Goal: Task Accomplishment & Management: Complete application form

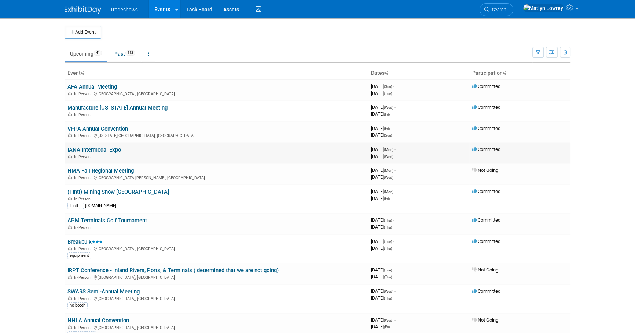
click at [95, 152] on link "IANA Intermodal Expo" at bounding box center [94, 150] width 54 height 7
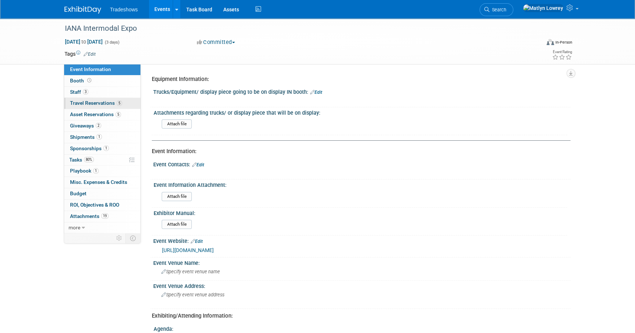
click at [93, 106] on link "5 Travel Reservations 5" at bounding box center [102, 103] width 76 height 11
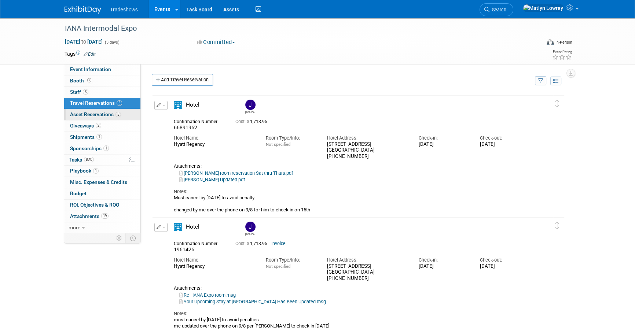
click at [86, 113] on span "Asset Reservations 5" at bounding box center [95, 114] width 51 height 6
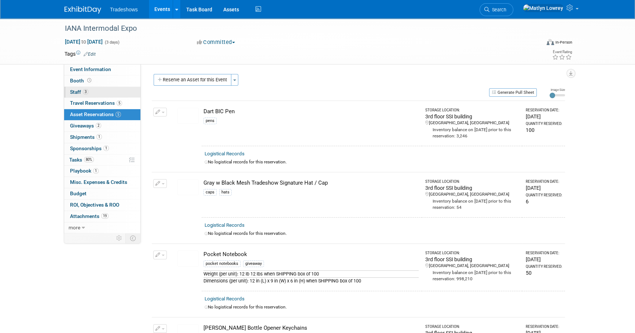
click at [87, 93] on span "3" at bounding box center [86, 92] width 6 height 6
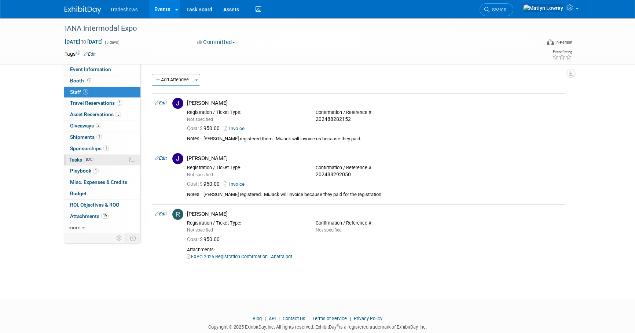
click at [102, 157] on link "80% Tasks 80%" at bounding box center [102, 160] width 76 height 11
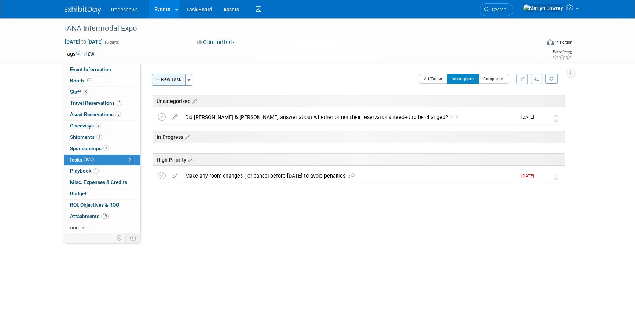
click at [176, 84] on button "New Task" at bounding box center [169, 80] width 34 height 12
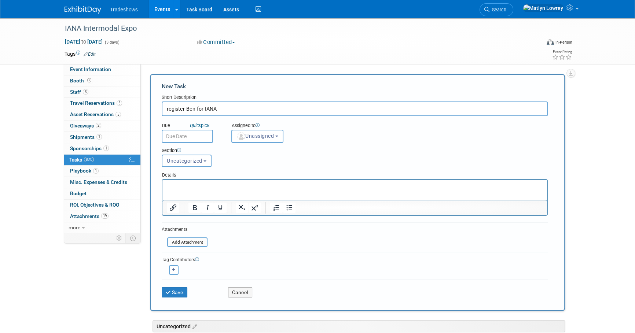
type input "register Ben for IANA"
click at [178, 138] on input "text" at bounding box center [187, 136] width 51 height 13
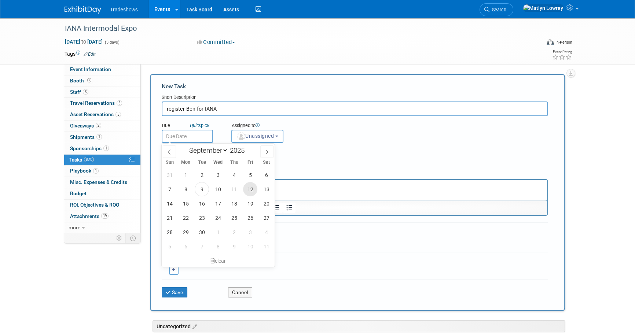
click at [247, 186] on span "12" at bounding box center [250, 189] width 14 height 14
type input "Sep 12, 2025"
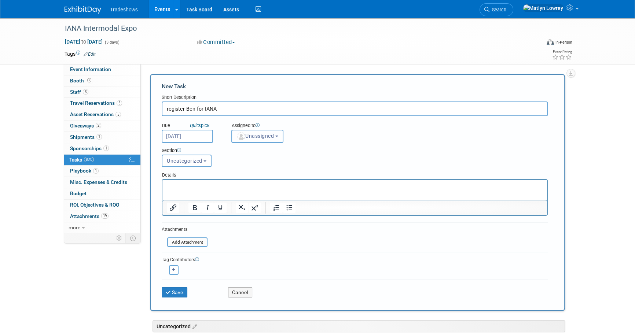
click at [247, 139] on button "Unassigned" at bounding box center [257, 136] width 52 height 13
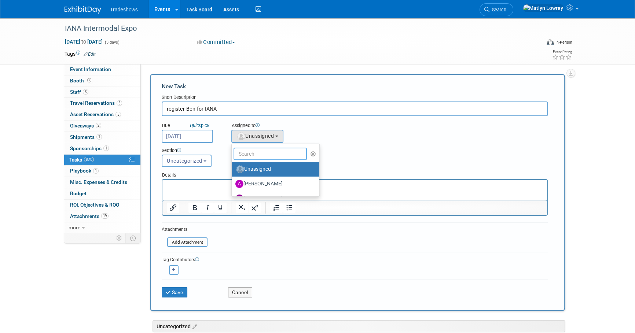
click at [241, 155] on input "text" at bounding box center [270, 154] width 73 height 12
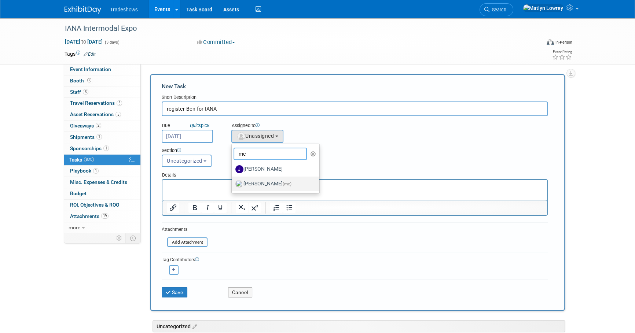
type input "me"
click at [254, 184] on label "Matlyn Lowrey (me)" at bounding box center [273, 184] width 77 height 12
click at [233, 184] on input "Matlyn Lowrey (me)" at bounding box center [230, 183] width 5 height 5
select select "53a61db3-ae1f-4f8e-85ed-74f10af30436"
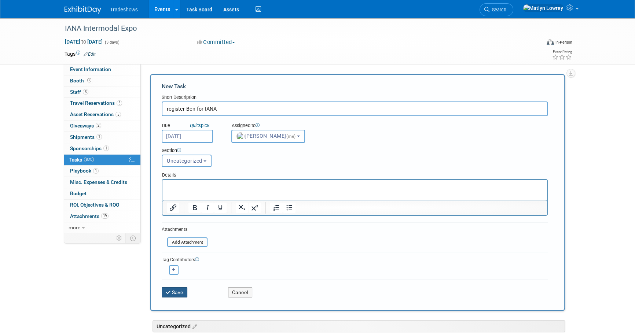
click at [179, 294] on button "Save" at bounding box center [175, 292] width 26 height 10
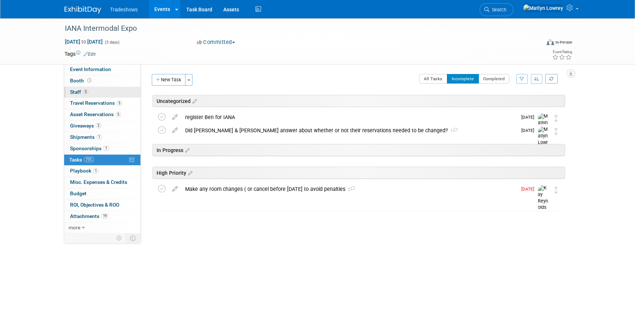
click at [84, 92] on span "3" at bounding box center [86, 92] width 6 height 6
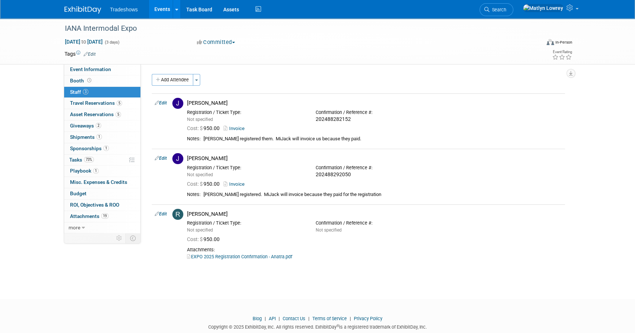
click at [164, 9] on link "Events" at bounding box center [162, 9] width 27 height 18
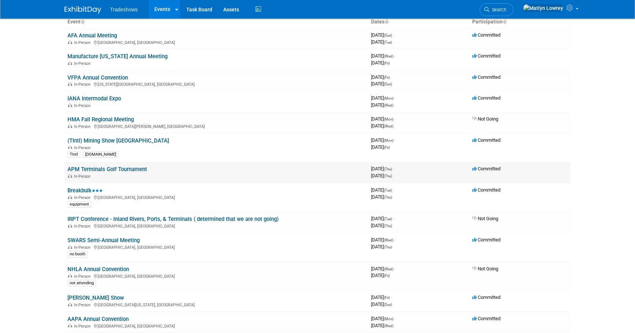
scroll to position [66, 0]
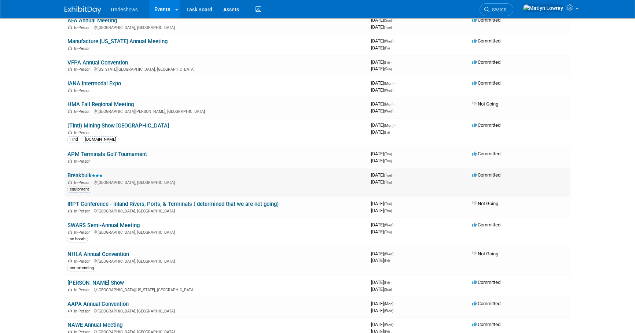
click at [71, 175] on link "Breakbulk" at bounding box center [84, 175] width 35 height 7
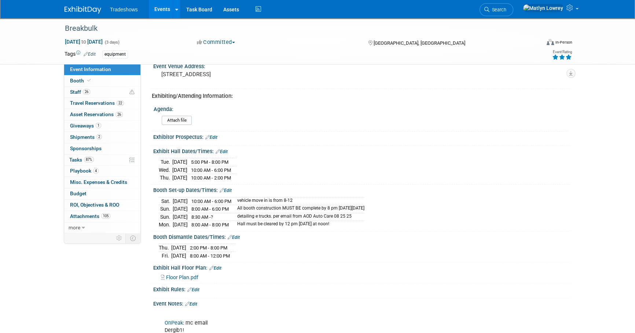
scroll to position [233, 0]
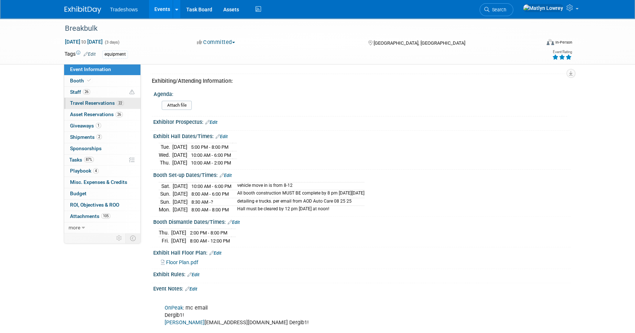
click at [118, 103] on span "22" at bounding box center [120, 103] width 7 height 6
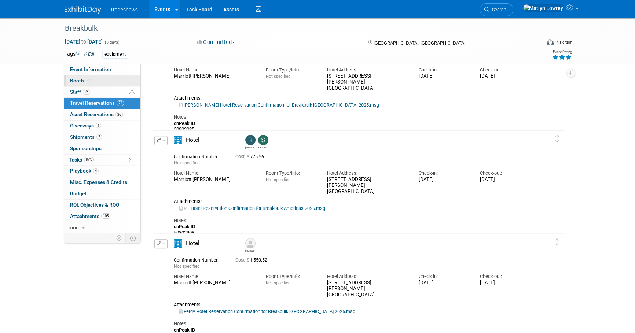
scroll to position [933, 0]
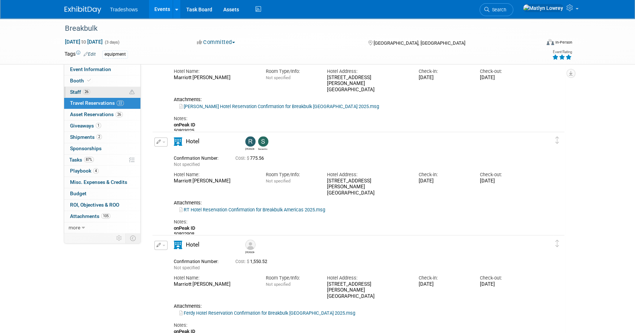
click at [83, 87] on link "26 Staff 26" at bounding box center [102, 92] width 76 height 11
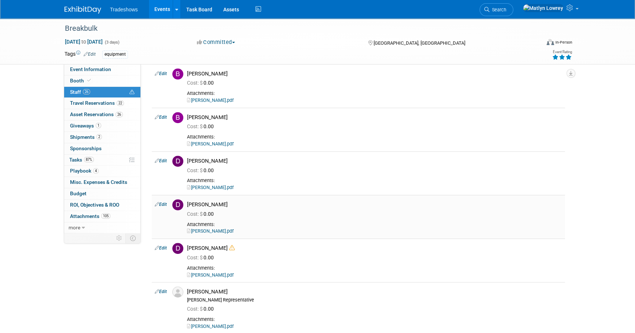
scroll to position [0, 0]
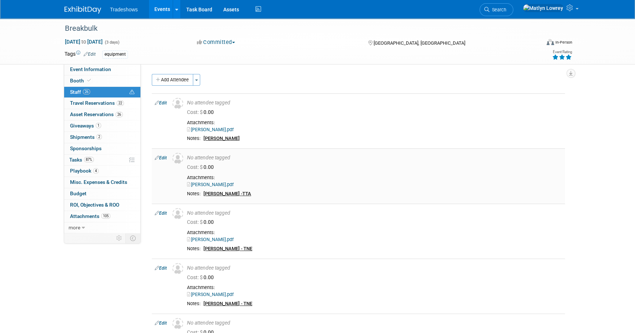
click at [297, 168] on div "Cost: $ 0.00" at bounding box center [374, 167] width 375 height 7
click at [154, 10] on link "Events" at bounding box center [162, 9] width 27 height 18
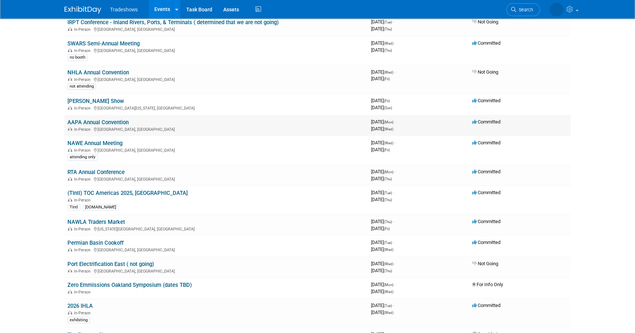
scroll to position [233, 0]
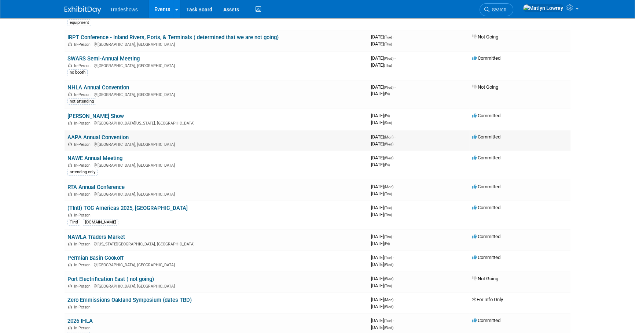
click at [104, 137] on link "AAPA Annual Convention" at bounding box center [97, 137] width 61 height 7
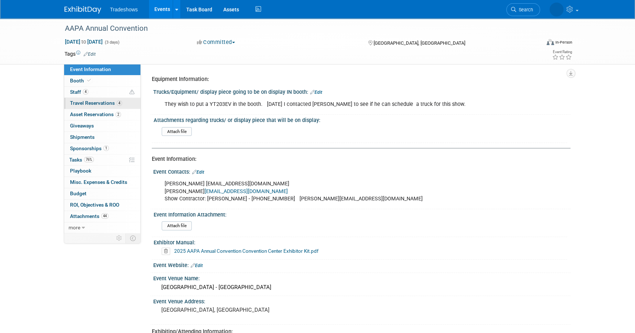
click at [92, 102] on span "Travel Reservations 4" at bounding box center [96, 103] width 52 height 6
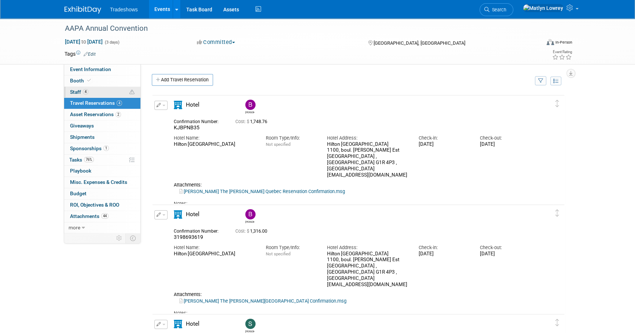
click at [81, 88] on link "4 Staff 4" at bounding box center [102, 92] width 76 height 11
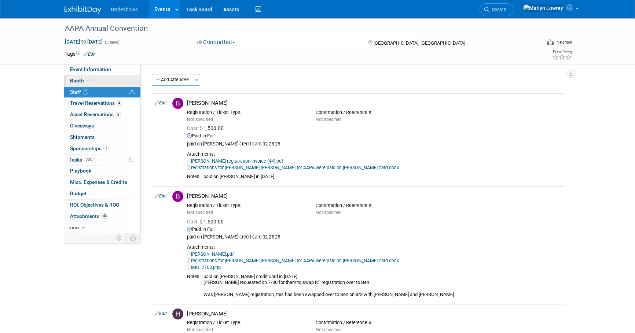
click at [80, 84] on link "Booth" at bounding box center [102, 81] width 76 height 11
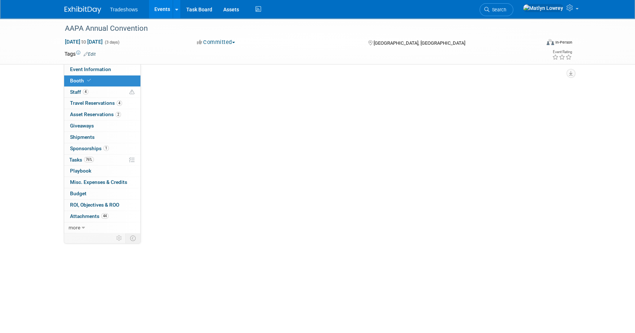
select select "Certificate of insurance sent"
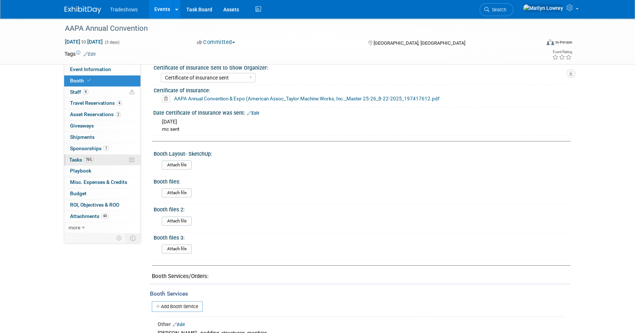
scroll to position [150, 0]
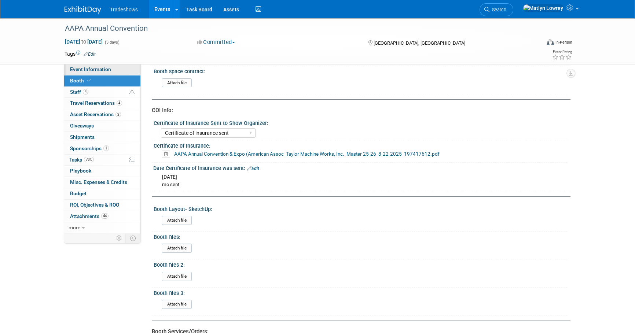
click at [100, 70] on span "Event Information" at bounding box center [90, 69] width 41 height 6
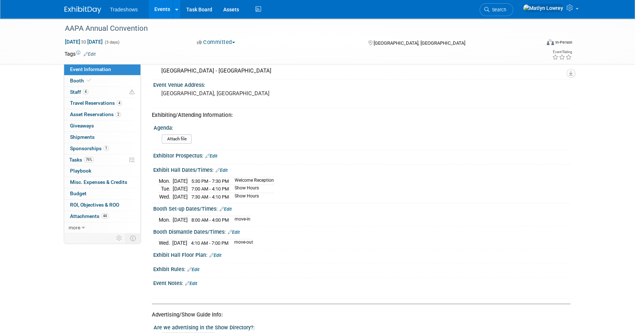
scroll to position [233, 0]
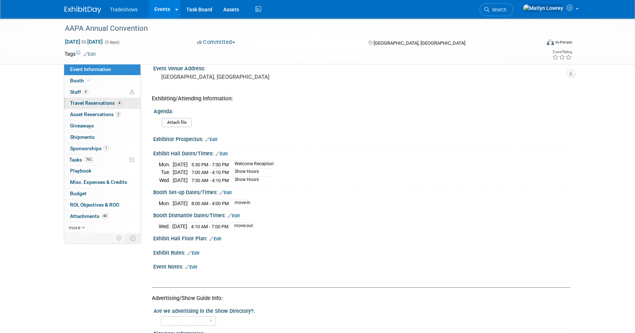
click at [87, 103] on span "Travel Reservations 4" at bounding box center [96, 103] width 52 height 6
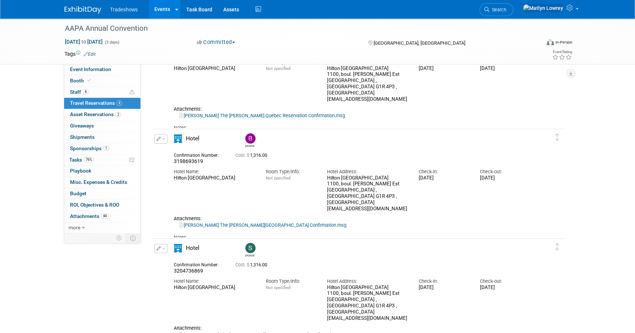
scroll to position [100, 0]
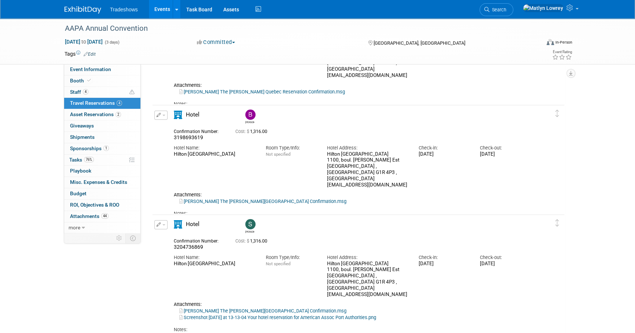
drag, startPoint x: 325, startPoint y: 144, endPoint x: 399, endPoint y: 176, distance: 80.4
click at [399, 176] on div "Confirmation Number: 3198693619 Cost: $ 1,316.00 Hotel Name: Room Type/Info: No…" at bounding box center [352, 174] width 356 height 97
click at [72, 78] on span "Booth" at bounding box center [81, 81] width 22 height 6
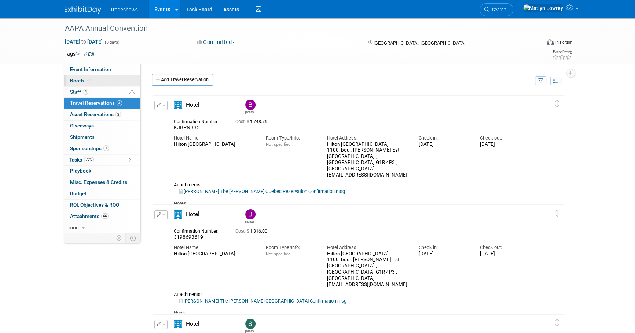
select select "Certificate of insurance sent"
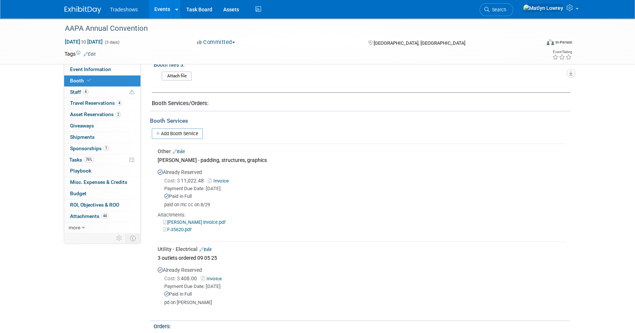
scroll to position [367, 0]
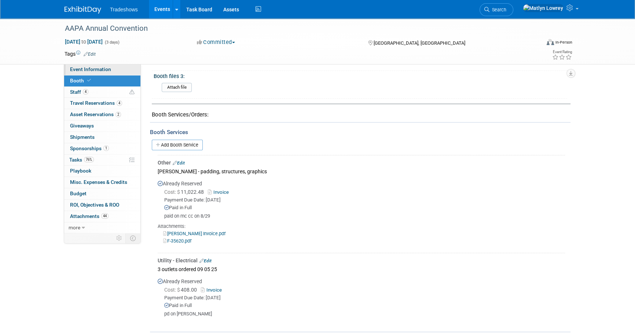
click at [97, 70] on span "Event Information" at bounding box center [90, 69] width 41 height 6
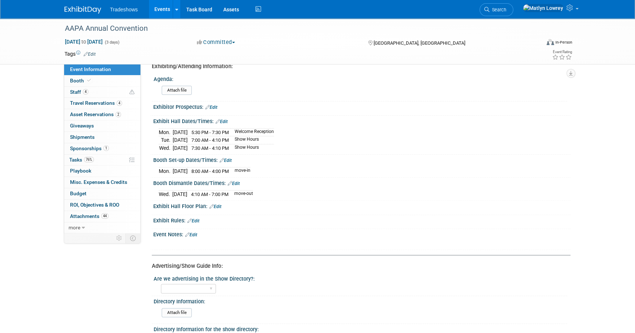
scroll to position [267, 0]
click at [96, 106] on link "4 Travel Reservations 4" at bounding box center [102, 103] width 76 height 11
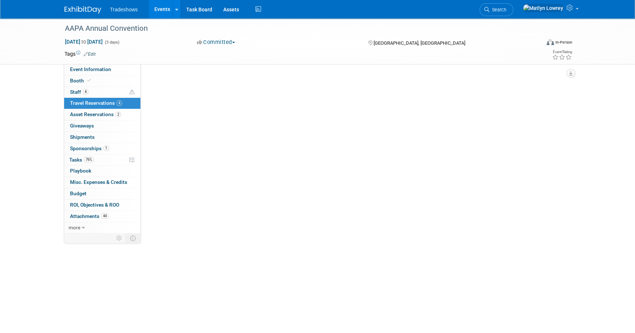
scroll to position [0, 0]
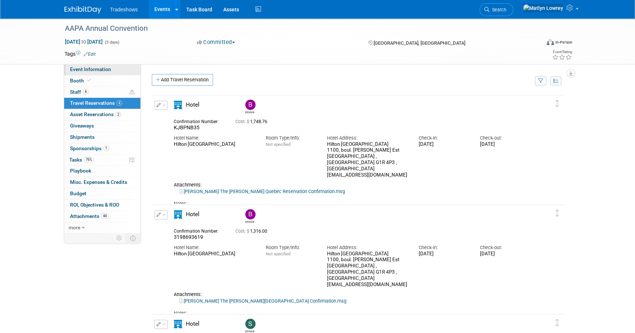
click at [94, 69] on span "Event Information" at bounding box center [90, 69] width 41 height 6
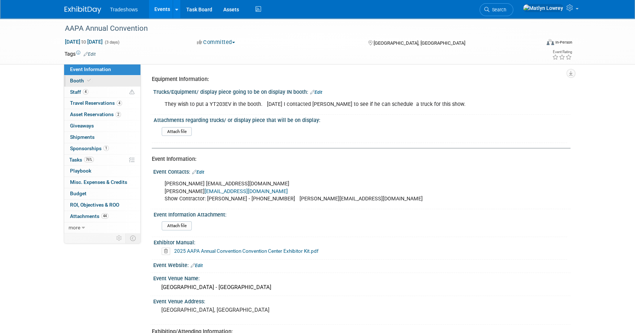
click at [121, 83] on link "Booth" at bounding box center [102, 81] width 76 height 11
select select "Certificate of insurance sent"
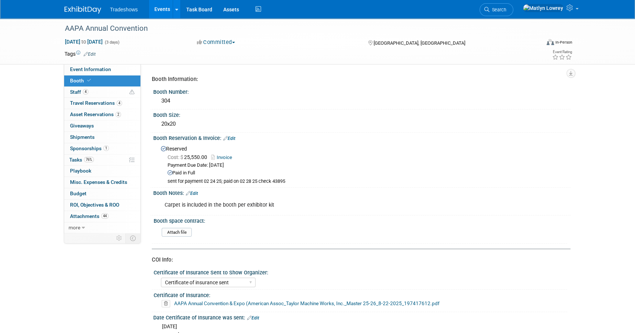
click at [163, 4] on link "Events" at bounding box center [162, 9] width 27 height 18
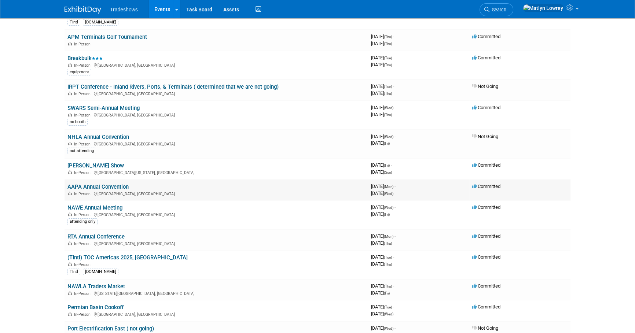
scroll to position [200, 0]
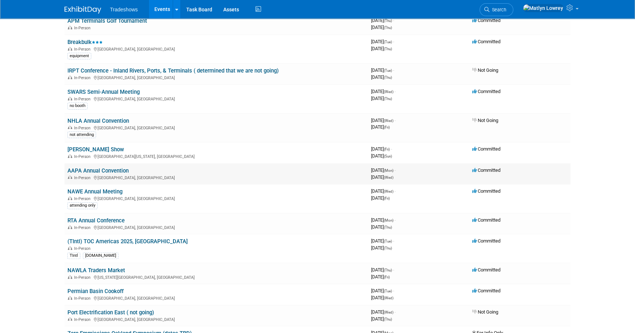
click at [102, 169] on link "AAPA Annual Convention" at bounding box center [97, 171] width 61 height 7
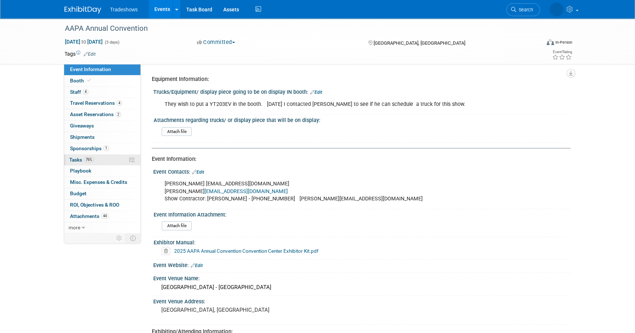
click at [88, 161] on span "76%" at bounding box center [89, 160] width 10 height 6
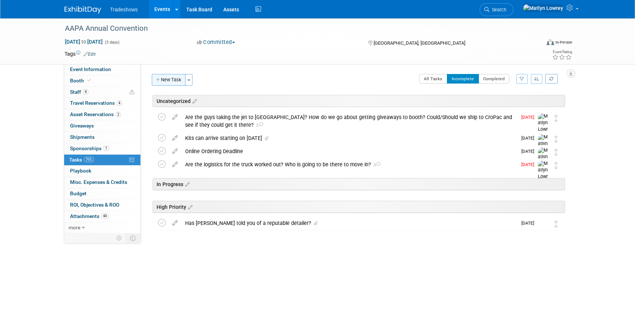
click at [164, 82] on button "New Task" at bounding box center [169, 80] width 34 height 12
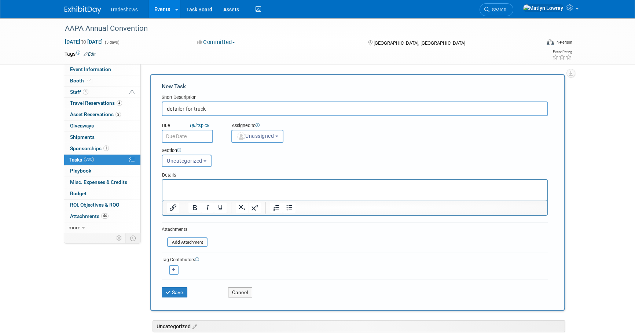
type input "detailer for truck"
click at [212, 133] on input "text" at bounding box center [187, 136] width 51 height 13
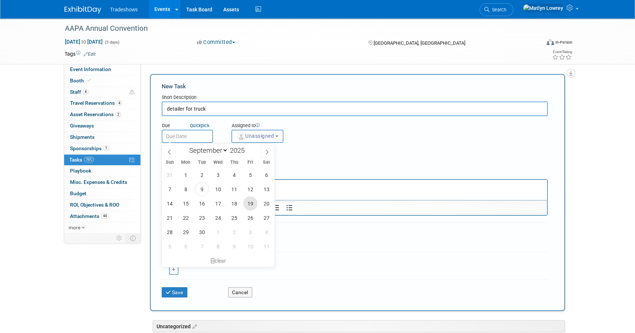
click at [250, 205] on span "19" at bounding box center [250, 204] width 14 height 14
type input "[DATE]"
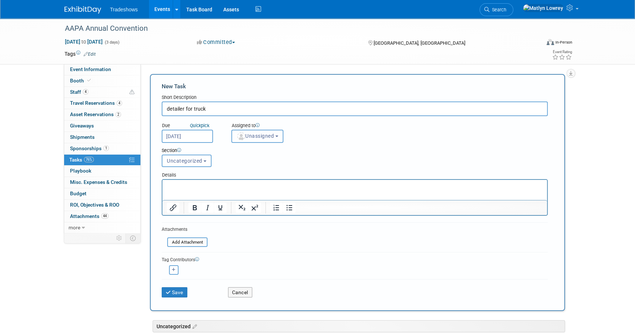
click at [249, 136] on span "Unassigned" at bounding box center [255, 136] width 37 height 6
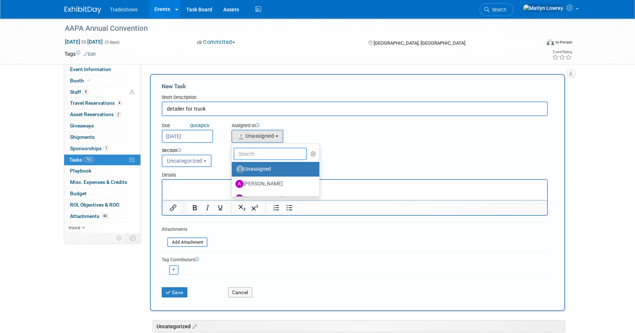
click at [262, 151] on input "text" at bounding box center [270, 154] width 73 height 12
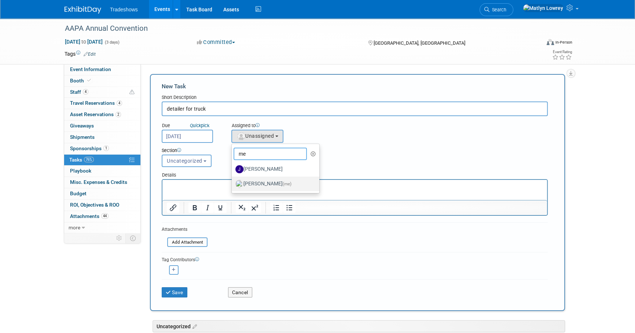
type input "me"
click at [265, 187] on label "Matlyn Lowrey (me)" at bounding box center [273, 184] width 77 height 12
click at [233, 186] on input "Matlyn Lowrey (me)" at bounding box center [230, 183] width 5 height 5
select select "53a61db3-ae1f-4f8e-85ed-74f10af30436"
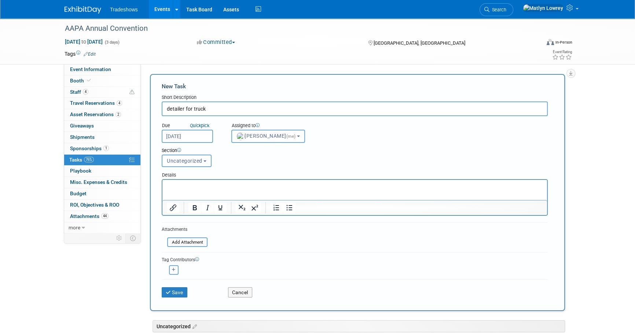
click at [218, 190] on html at bounding box center [354, 185] width 385 height 10
click at [175, 288] on button "Save" at bounding box center [175, 292] width 26 height 10
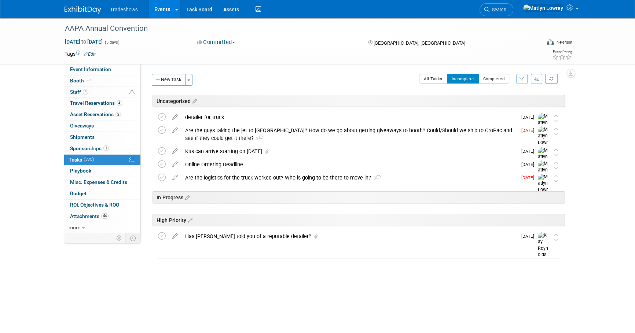
click at [176, 76] on button "New Task" at bounding box center [169, 80] width 34 height 12
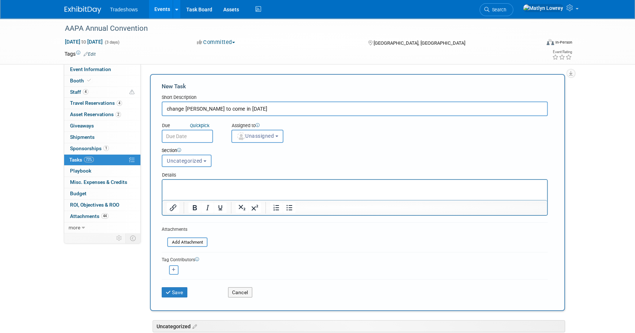
type input "change Ben to come in on Saturday"
click at [184, 138] on body "Tradeshows Events Add Event Bulk Upload Events Shareable Event Boards Recently …" at bounding box center [317, 166] width 635 height 333
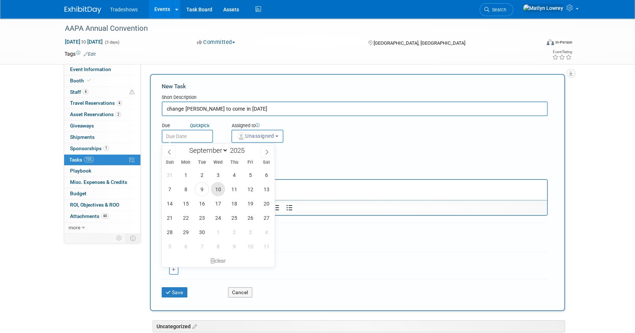
click at [221, 189] on span "10" at bounding box center [218, 189] width 14 height 14
type input "Sep 10, 2025"
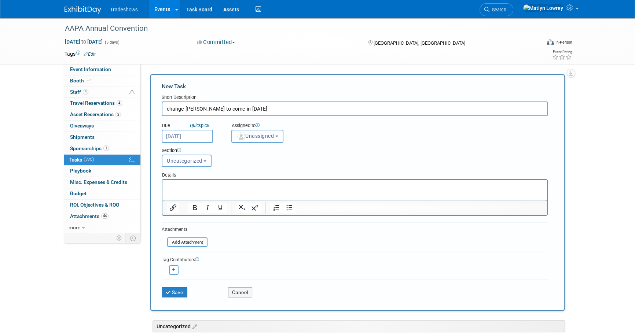
click at [266, 138] on span "Unassigned" at bounding box center [255, 136] width 37 height 6
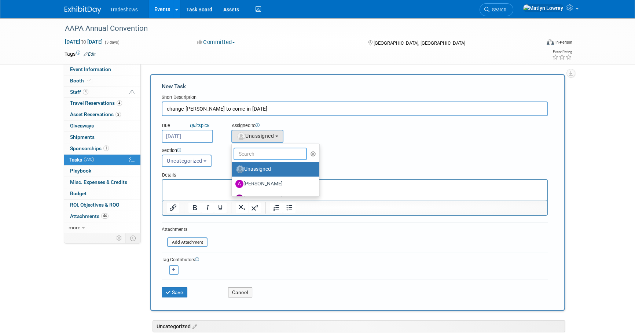
click at [262, 155] on input "text" at bounding box center [270, 154] width 73 height 12
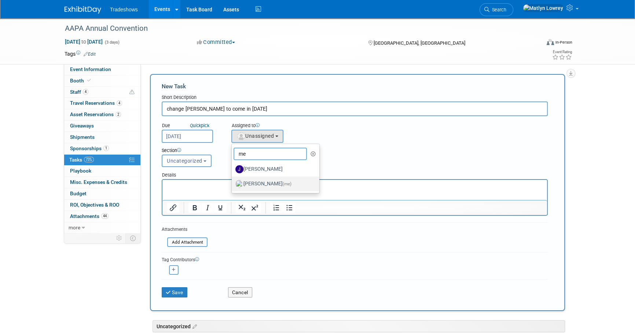
type input "me"
click at [251, 187] on label "Matlyn Lowrey (me)" at bounding box center [273, 184] width 77 height 12
click at [233, 186] on input "Matlyn Lowrey (me)" at bounding box center [230, 183] width 5 height 5
select select "53a61db3-ae1f-4f8e-85ed-74f10af30436"
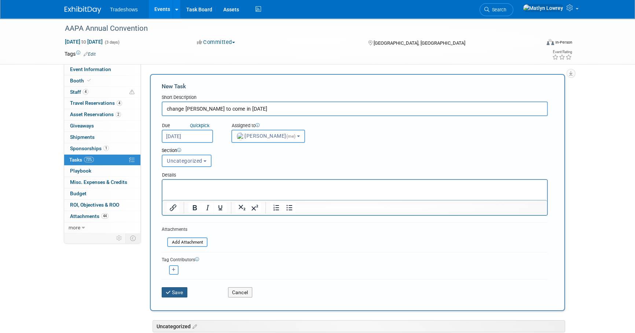
drag, startPoint x: 175, startPoint y: 293, endPoint x: 175, endPoint y: 287, distance: 6.2
click at [175, 293] on button "Save" at bounding box center [175, 292] width 26 height 10
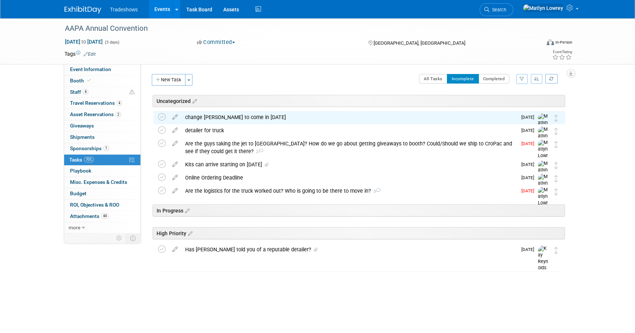
click at [159, 15] on link "Events" at bounding box center [162, 9] width 27 height 18
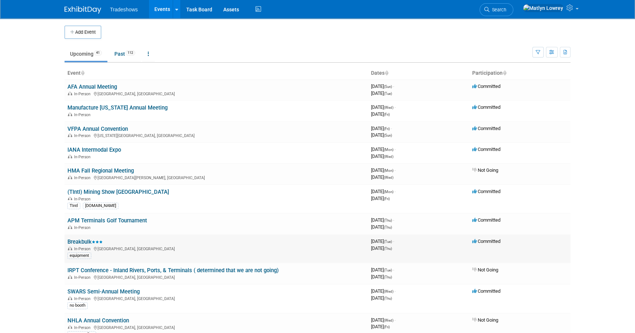
click at [73, 241] on link "Breakbulk" at bounding box center [84, 242] width 35 height 7
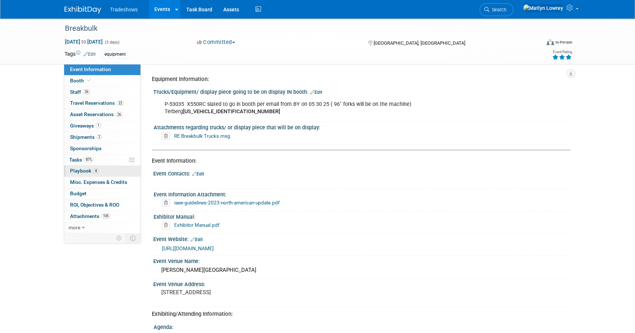
click at [84, 166] on link "4 Playbook 4" at bounding box center [102, 171] width 76 height 11
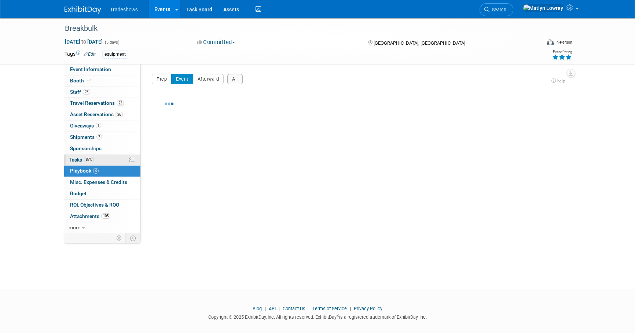
click at [85, 163] on link "87% Tasks 87%" at bounding box center [102, 160] width 76 height 11
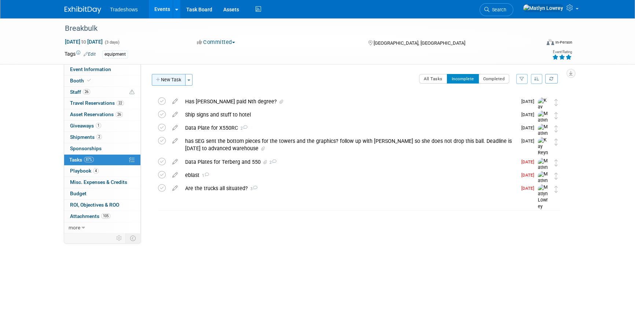
click at [169, 84] on button "New Task" at bounding box center [169, 80] width 34 height 12
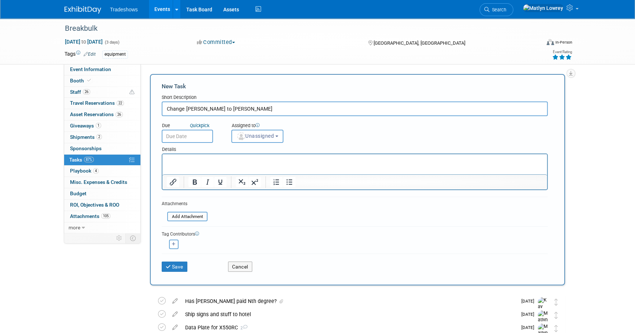
type input "Change Ferdinand to Jody"
click at [195, 131] on input "text" at bounding box center [187, 136] width 51 height 13
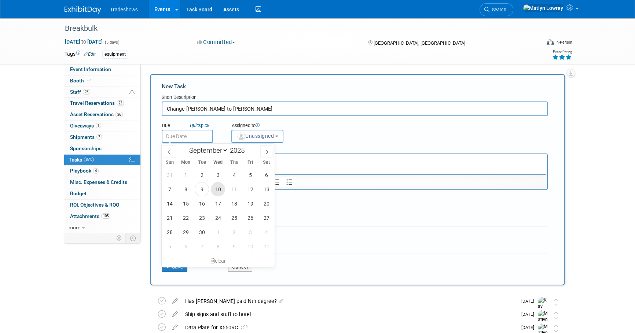
drag, startPoint x: 215, startPoint y: 187, endPoint x: 217, endPoint y: 180, distance: 7.4
click at [214, 188] on span "10" at bounding box center [218, 189] width 14 height 14
type input "Sep 10, 2025"
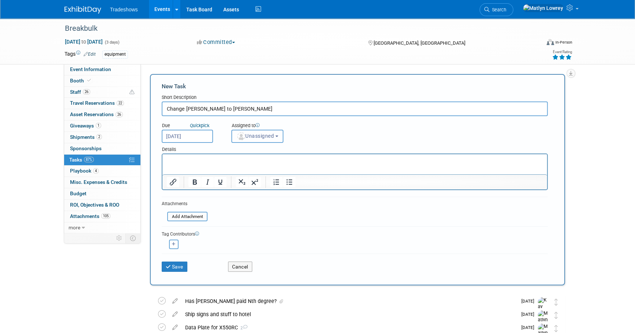
click at [263, 138] on span "Unassigned" at bounding box center [255, 136] width 37 height 6
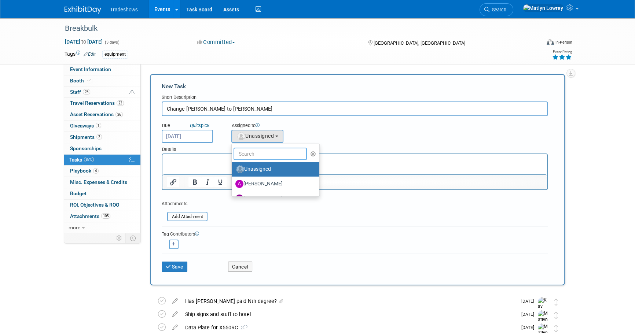
click at [256, 156] on input "text" at bounding box center [270, 154] width 73 height 12
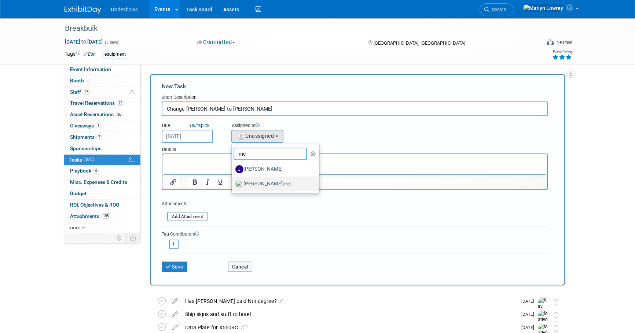
type input "me"
click at [239, 186] on img at bounding box center [239, 184] width 8 height 8
click at [233, 186] on input "Matlyn Lowrey (me)" at bounding box center [230, 183] width 5 height 5
select select "53a61db3-ae1f-4f8e-85ed-74f10af30436"
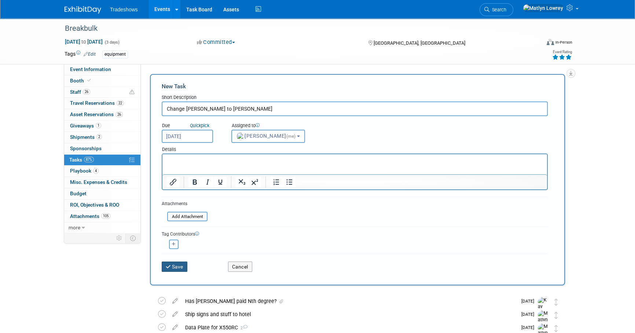
click at [173, 262] on button "Save" at bounding box center [175, 267] width 26 height 10
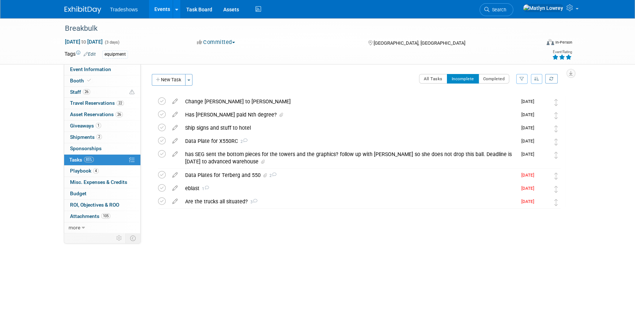
drag, startPoint x: 381, startPoint y: 69, endPoint x: 385, endPoint y: 73, distance: 4.9
click at [381, 70] on div "Equipment Information: Trucks/Equipment/ display piece going to be on display I…" at bounding box center [356, 148] width 430 height 169
